Goal: Transaction & Acquisition: Purchase product/service

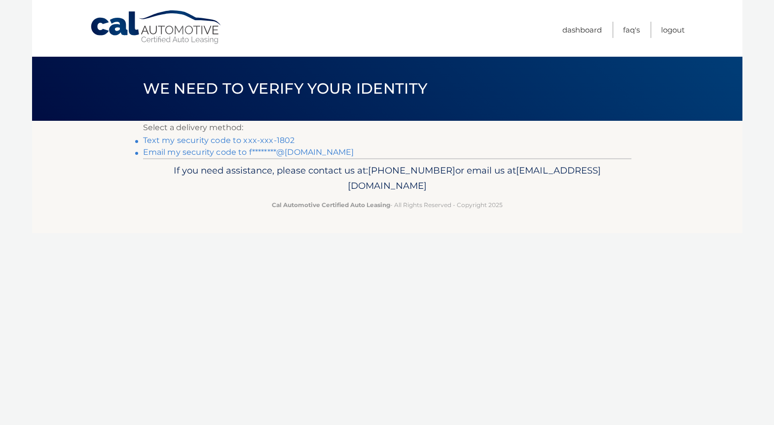
click at [252, 141] on link "Text my security code to xxx-xxx-1802" at bounding box center [219, 140] width 152 height 9
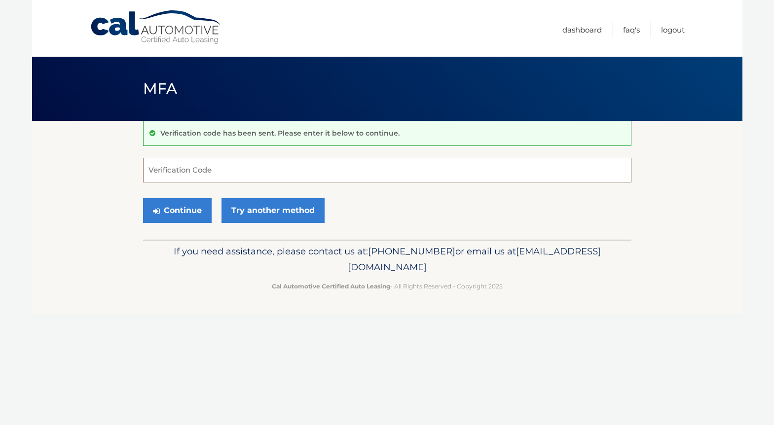
click at [243, 169] on input "Verification Code" at bounding box center [387, 170] width 489 height 25
type input "110784"
click at [143, 198] on button "Continue" at bounding box center [177, 210] width 69 height 25
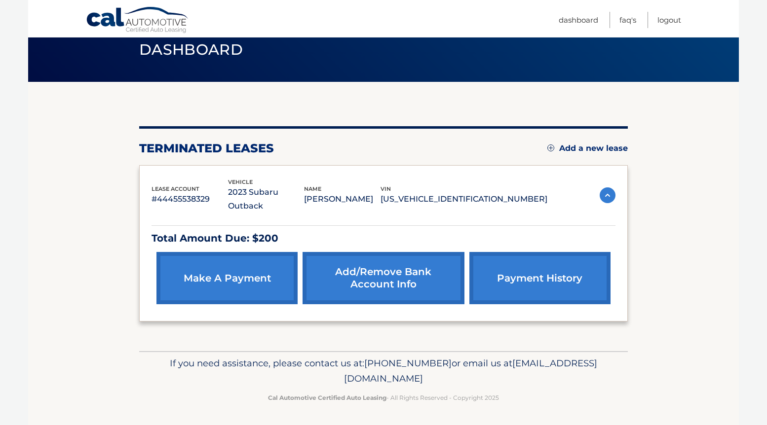
scroll to position [40, 0]
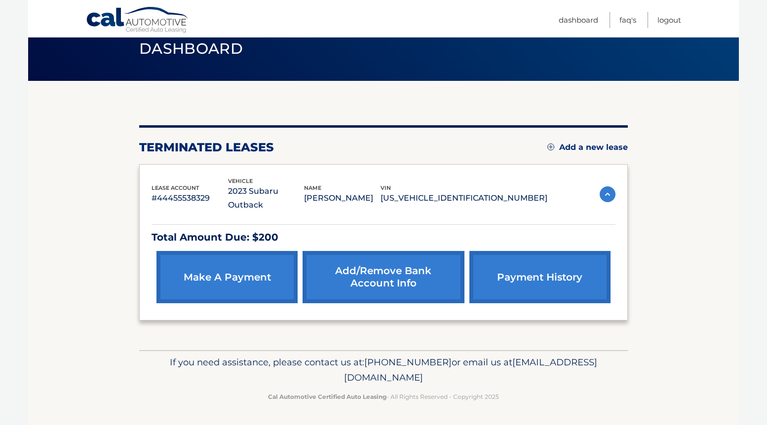
click at [206, 279] on link "make a payment" at bounding box center [226, 277] width 141 height 52
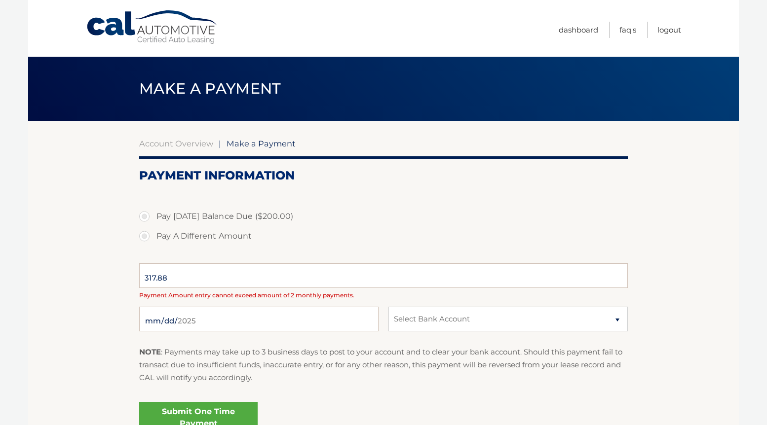
select select "YTNhYWYwYTUtMmY3Zi00ZTJhLThlM2MtOWE4OTU2OTQ1MmY4"
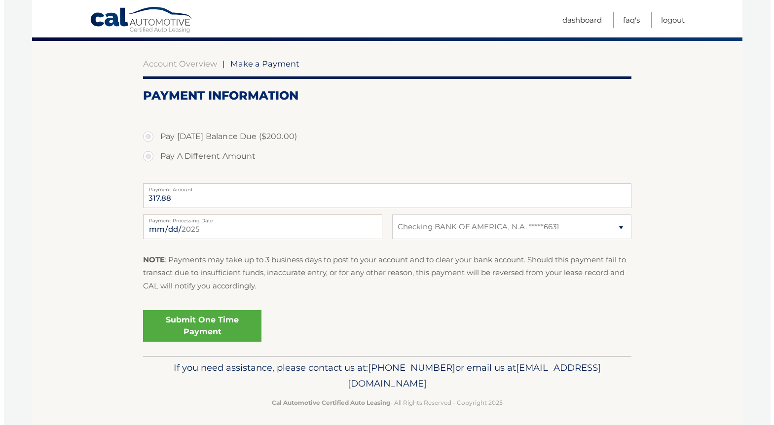
scroll to position [85, 0]
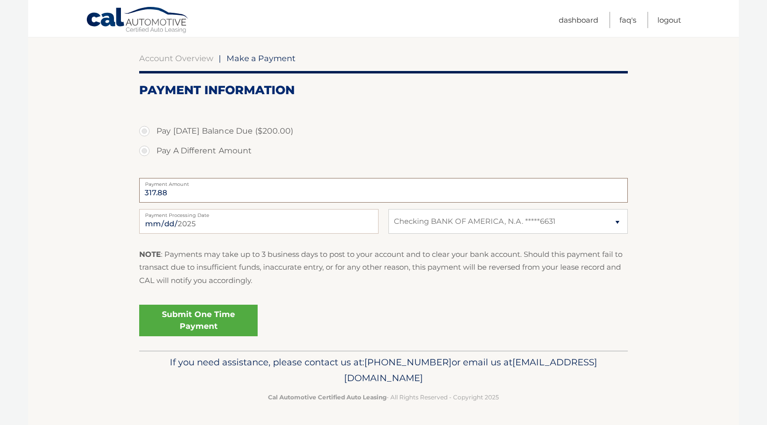
click at [198, 197] on input "317.88" at bounding box center [383, 190] width 489 height 25
drag, startPoint x: 275, startPoint y: 193, endPoint x: 289, endPoint y: 179, distance: 19.9
click at [275, 193] on input "317.88" at bounding box center [383, 190] width 489 height 25
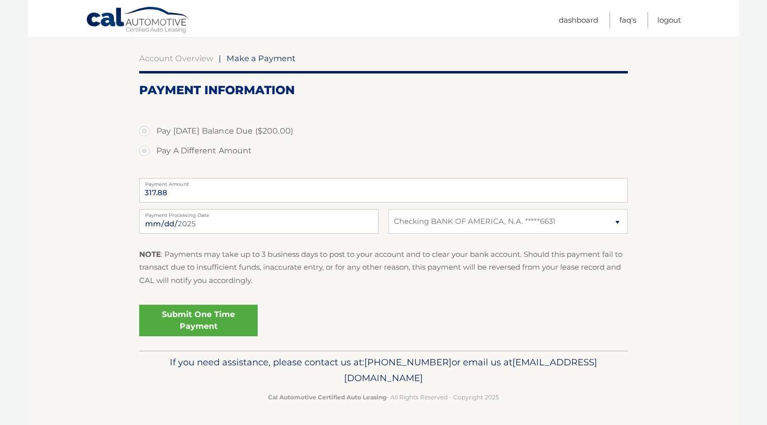
click at [158, 153] on label "Pay A Different Amount" at bounding box center [383, 151] width 489 height 20
click at [153, 153] on input "Pay A Different Amount" at bounding box center [148, 149] width 10 height 16
radio input "true"
click at [198, 192] on input "Payment Amount" at bounding box center [383, 190] width 489 height 25
type input "5"
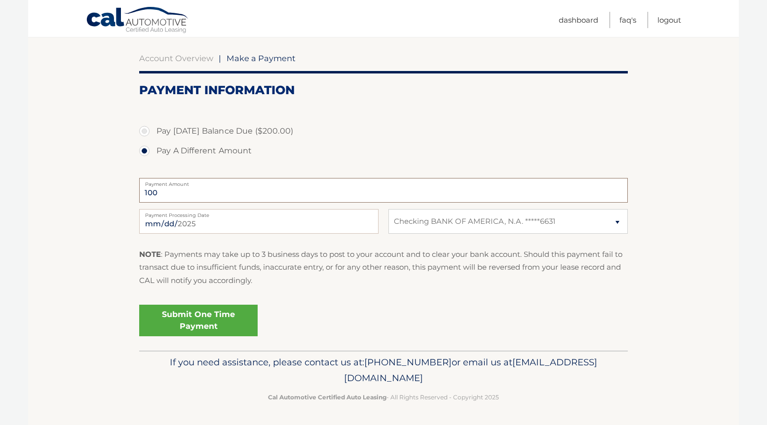
type input "100"
drag, startPoint x: 342, startPoint y: 134, endPoint x: 233, endPoint y: 248, distance: 157.4
click at [342, 135] on label "Pay Today's Balance Due ($200.00)" at bounding box center [383, 131] width 489 height 20
click at [153, 135] on input "Pay Today's Balance Due ($200.00)" at bounding box center [148, 129] width 10 height 16
radio input "true"
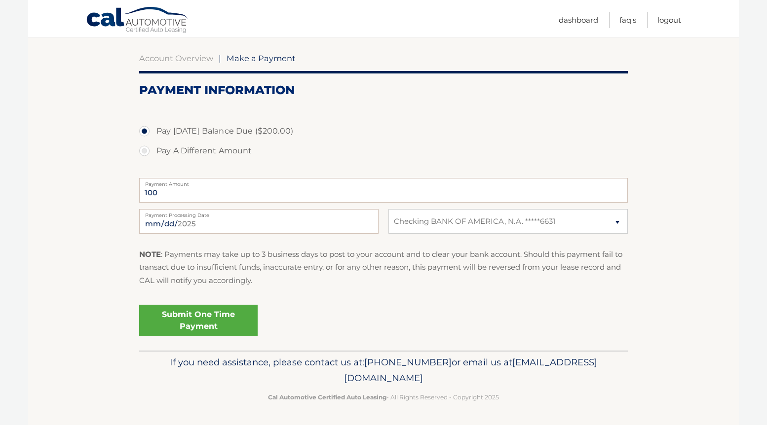
type input "200.00"
click at [196, 192] on input "200.00" at bounding box center [383, 190] width 489 height 25
click at [162, 151] on label "Pay A Different Amount" at bounding box center [383, 151] width 489 height 20
click at [153, 151] on input "Pay A Different Amount" at bounding box center [148, 149] width 10 height 16
radio input "true"
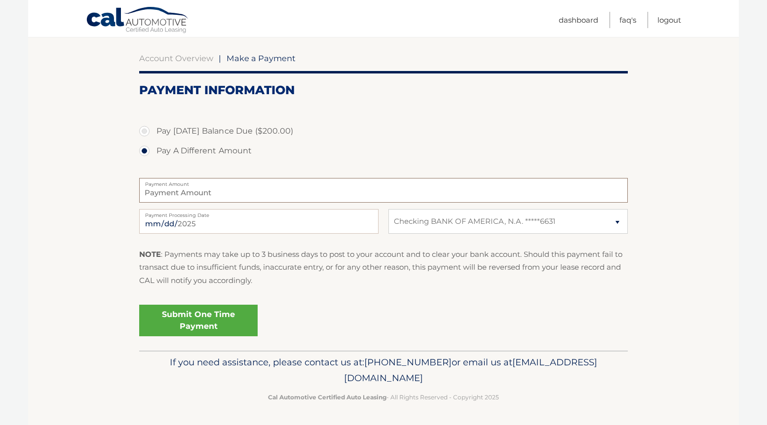
click at [193, 196] on input "Payment Amount" at bounding box center [383, 190] width 489 height 25
type input "100"
click at [276, 144] on label "Pay A Different Amount" at bounding box center [383, 151] width 489 height 20
click at [153, 144] on input "Pay A Different Amount" at bounding box center [148, 149] width 10 height 16
click at [142, 133] on label "Pay Today's Balance Due ($200.00)" at bounding box center [383, 131] width 489 height 20
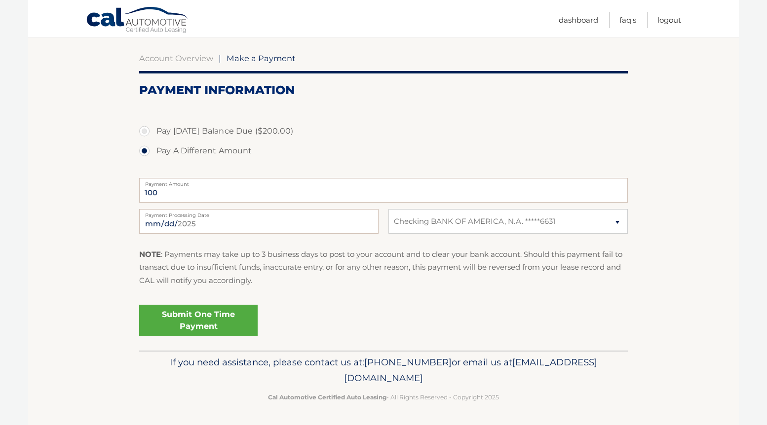
click at [143, 133] on input "Pay Today's Balance Due ($200.00)" at bounding box center [148, 129] width 10 height 16
radio input "true"
type input "200.00"
click at [189, 326] on link "Submit One Time Payment" at bounding box center [198, 321] width 118 height 32
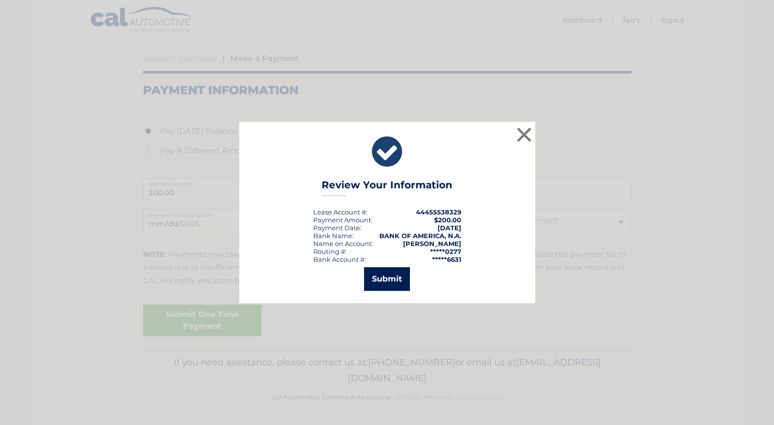
click at [382, 284] on button "Submit" at bounding box center [387, 280] width 46 height 24
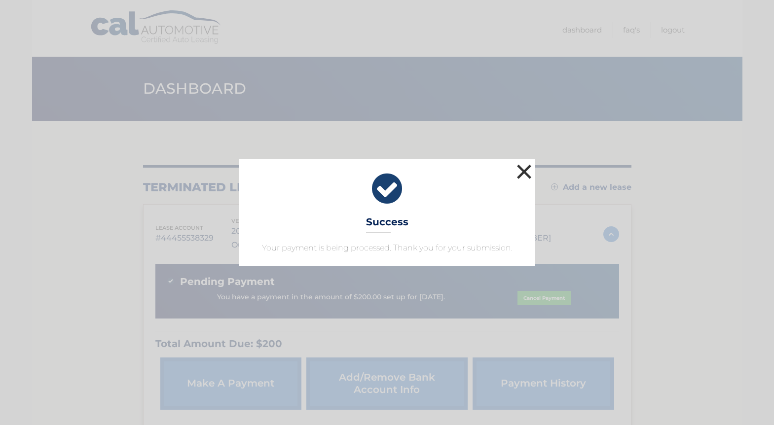
click at [520, 174] on button "×" at bounding box center [525, 172] width 20 height 20
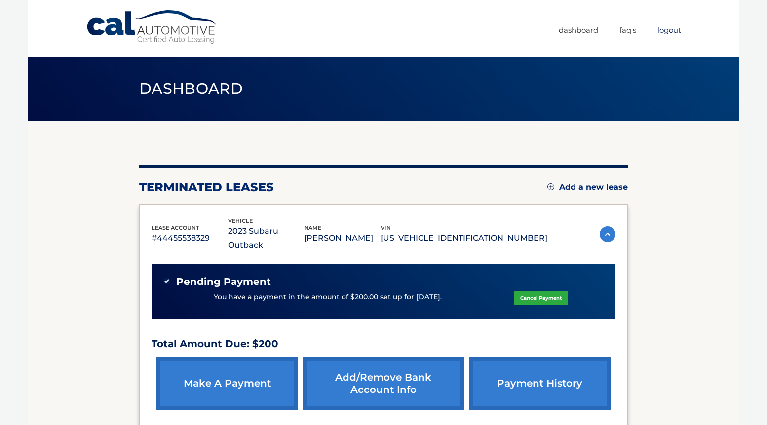
click at [661, 31] on link "Logout" at bounding box center [669, 30] width 24 height 16
